Goal: Navigation & Orientation: Find specific page/section

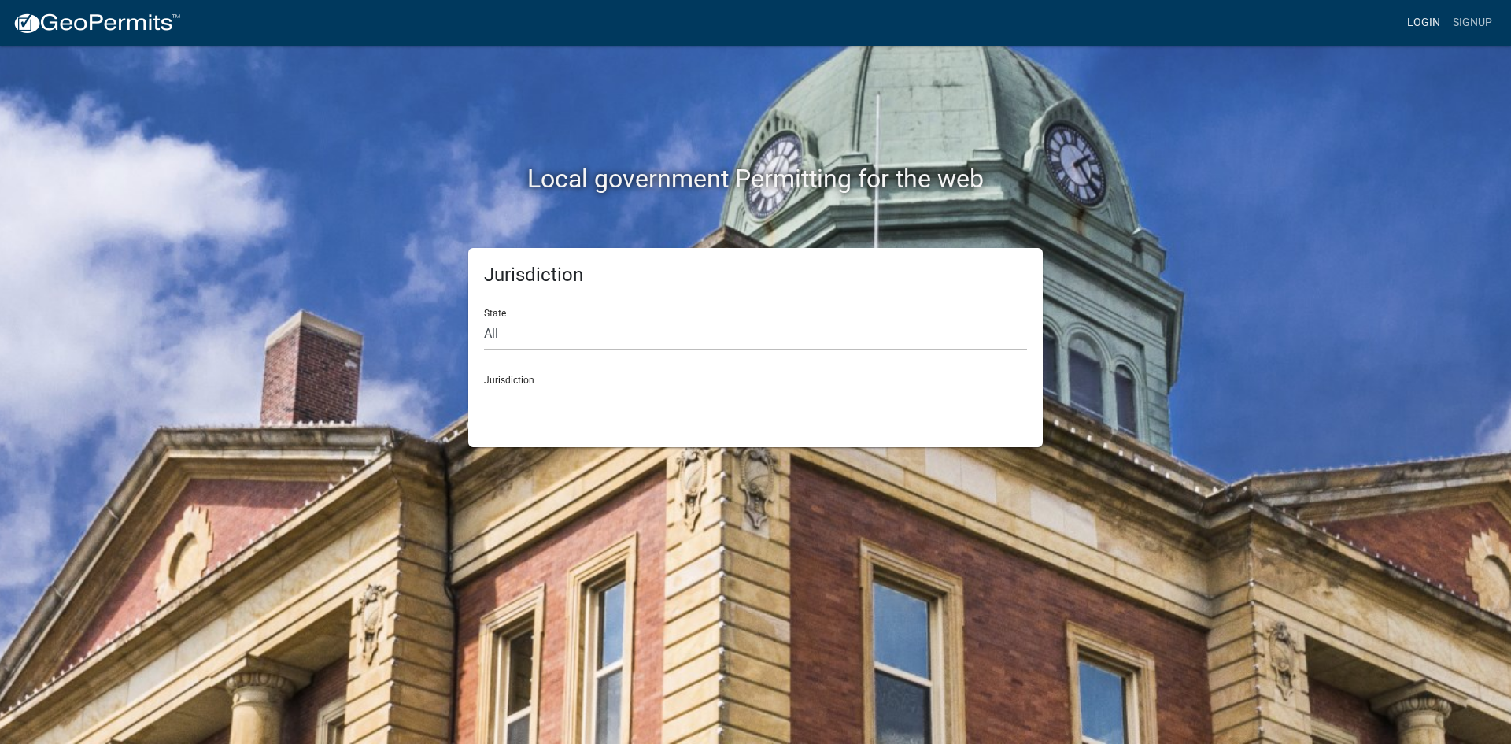
click at [1426, 22] on link "Login" at bounding box center [1424, 23] width 46 height 30
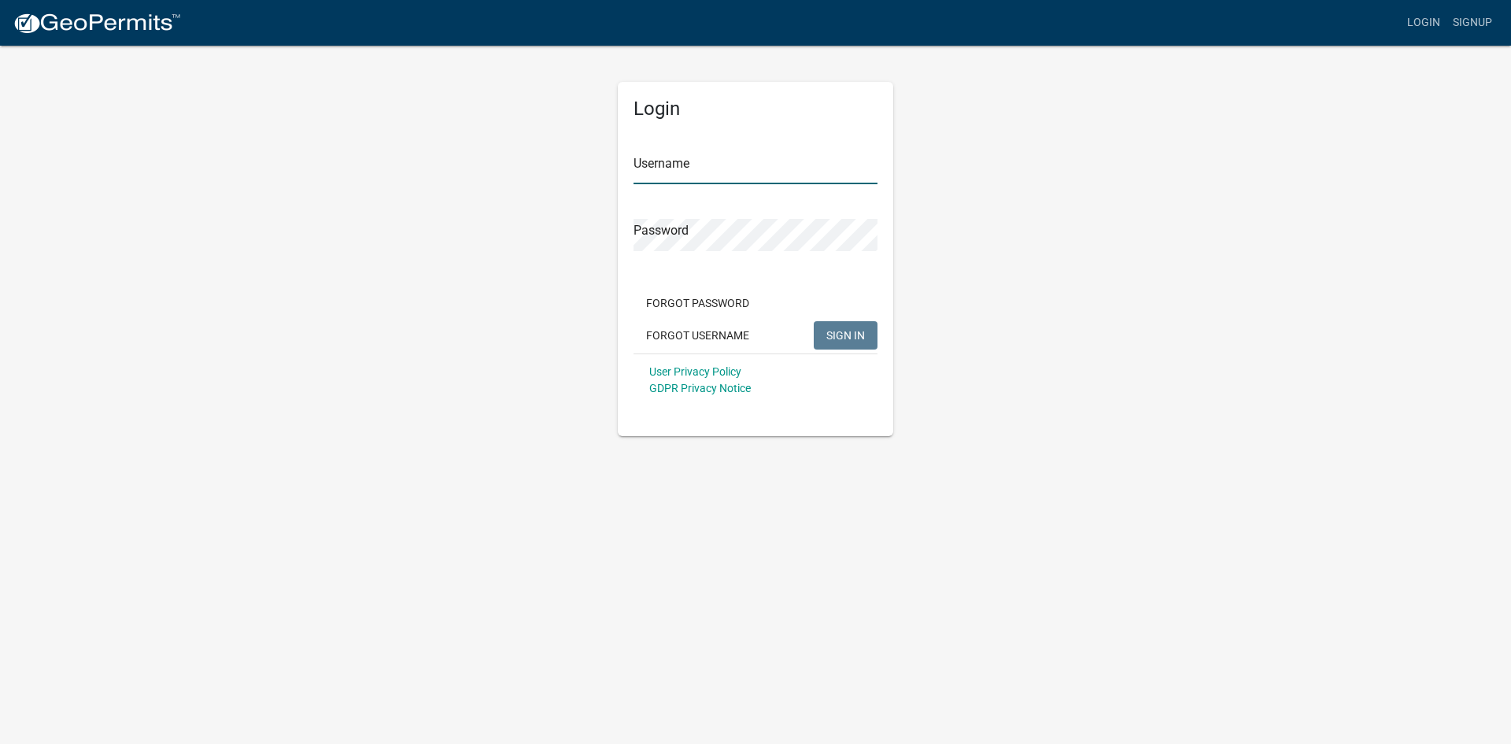
type input "[PERSON_NAME]"
click at [851, 334] on span "SIGN IN" at bounding box center [845, 334] width 39 height 13
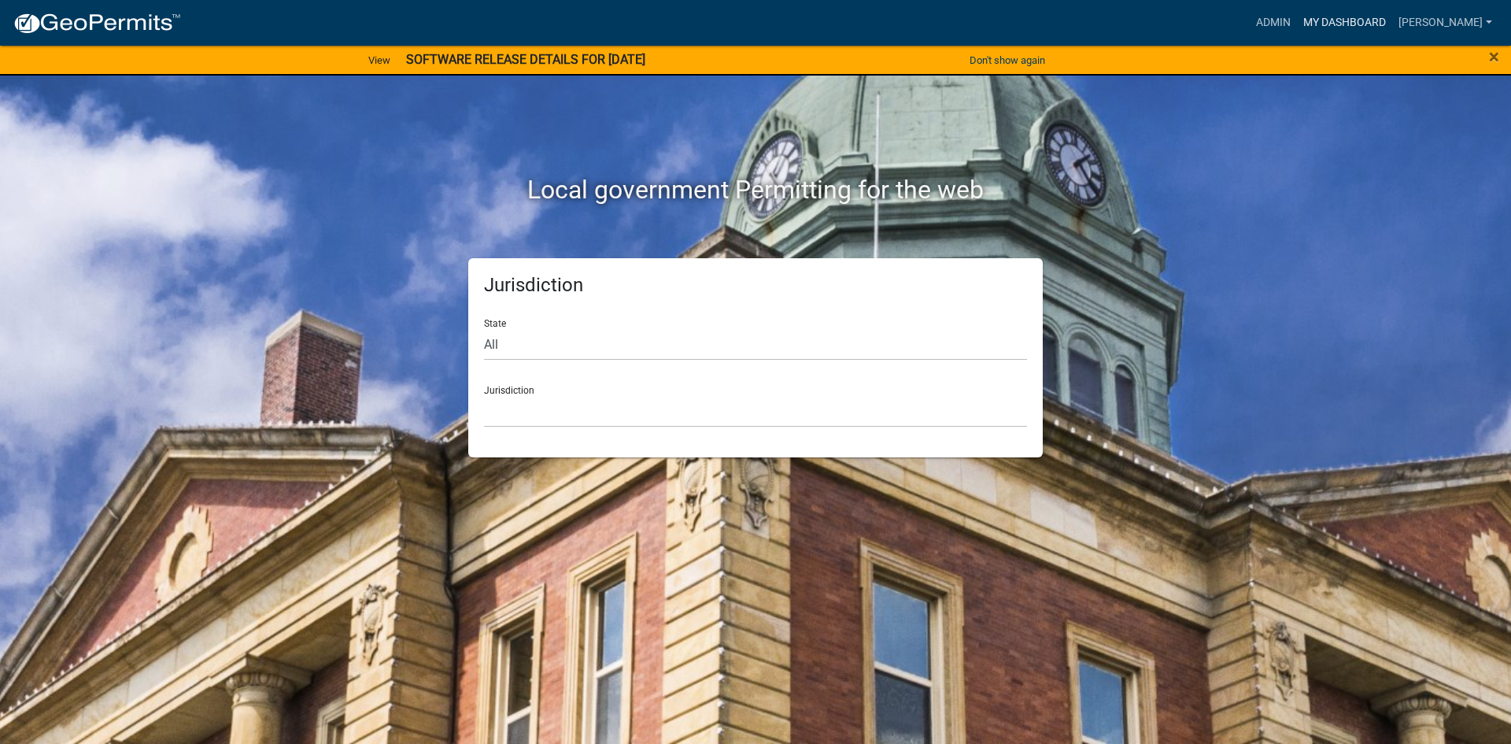
click at [1392, 20] on link "My Dashboard" at bounding box center [1344, 23] width 95 height 30
click at [1392, 15] on link "My Dashboard" at bounding box center [1344, 23] width 95 height 30
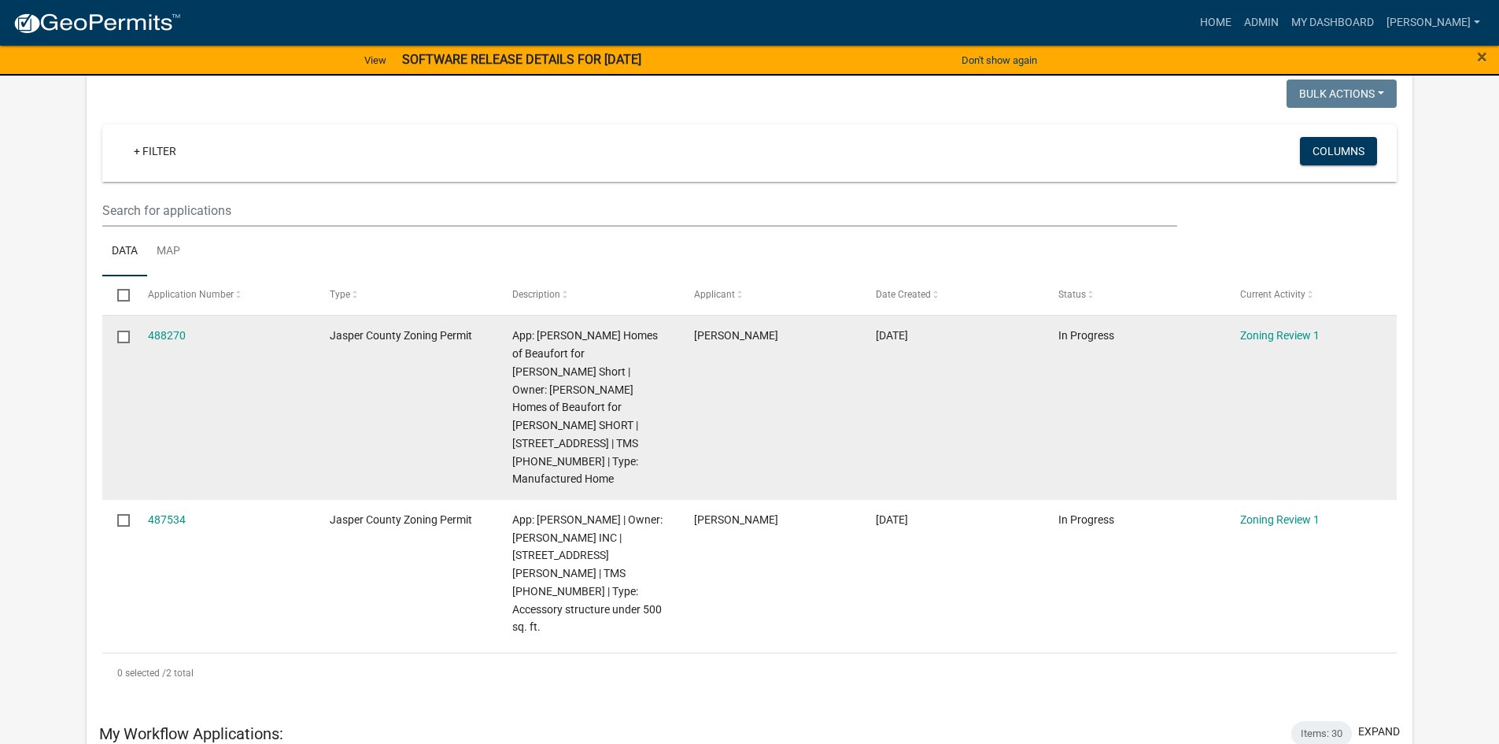
scroll to position [79, 0]
